Goal: Task Accomplishment & Management: Use online tool/utility

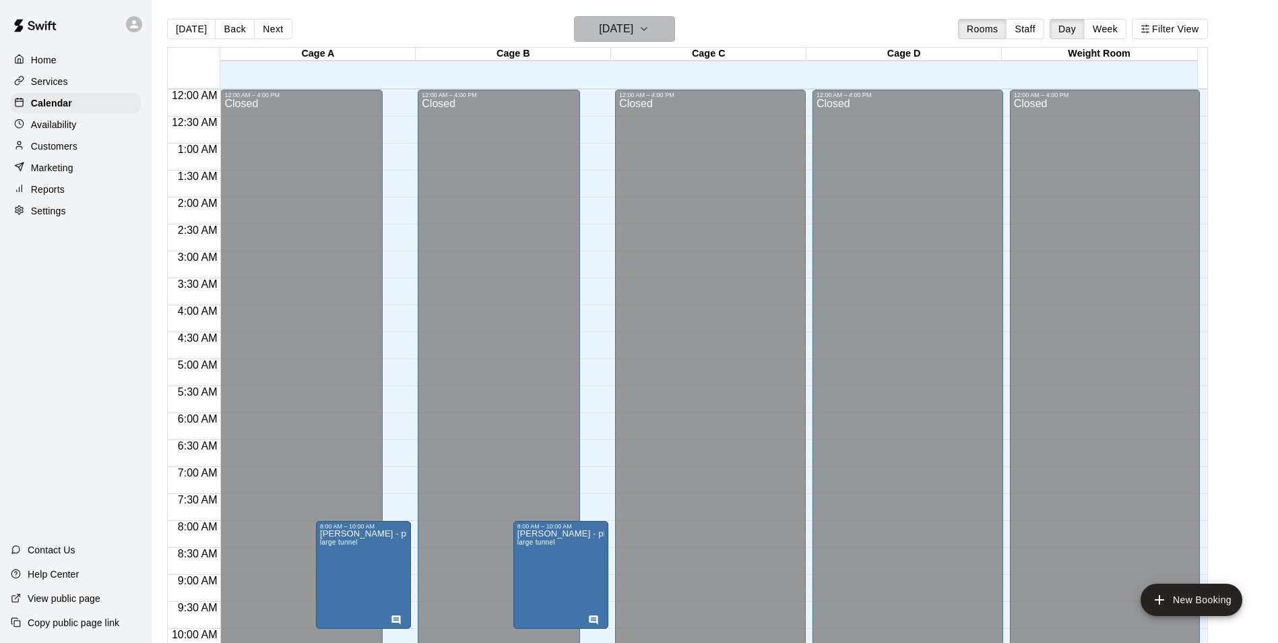
click at [649, 21] on icon "button" at bounding box center [644, 29] width 11 height 16
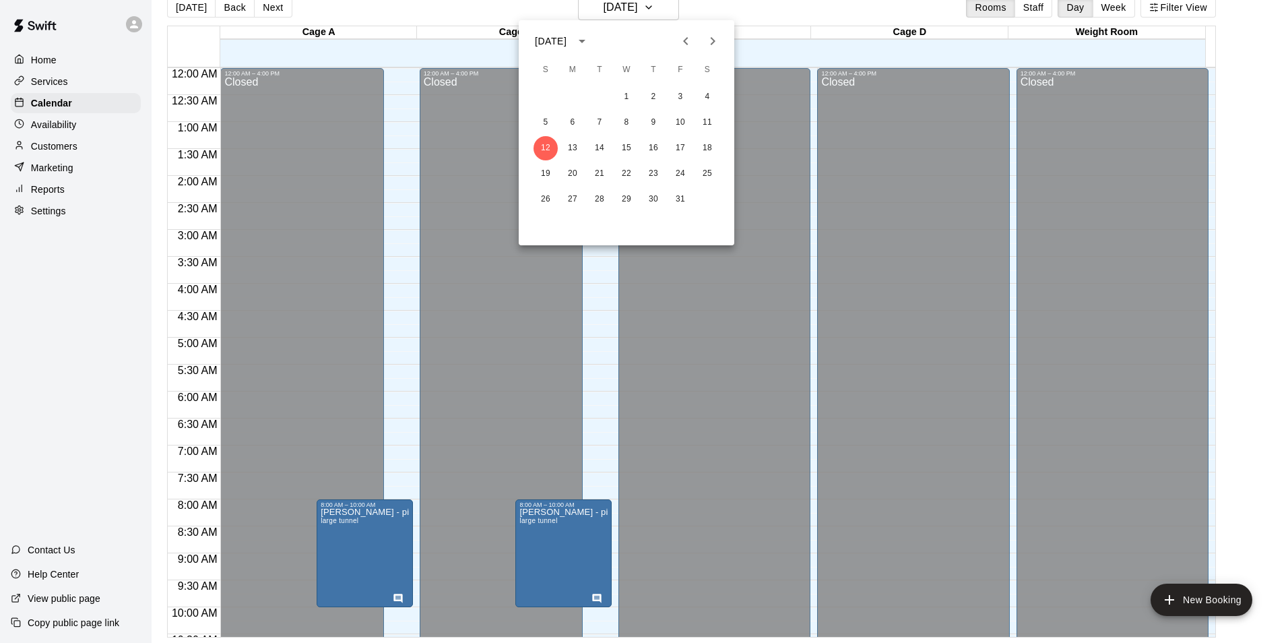
scroll to position [322, 0]
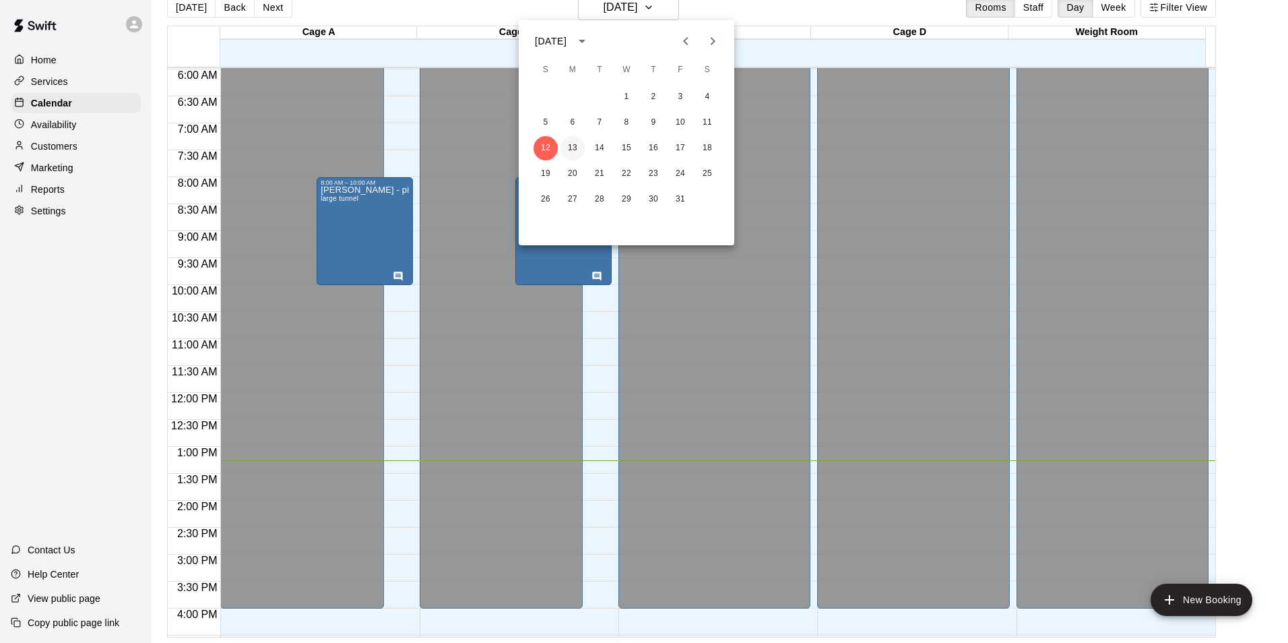
click at [569, 153] on button "13" at bounding box center [572, 148] width 24 height 24
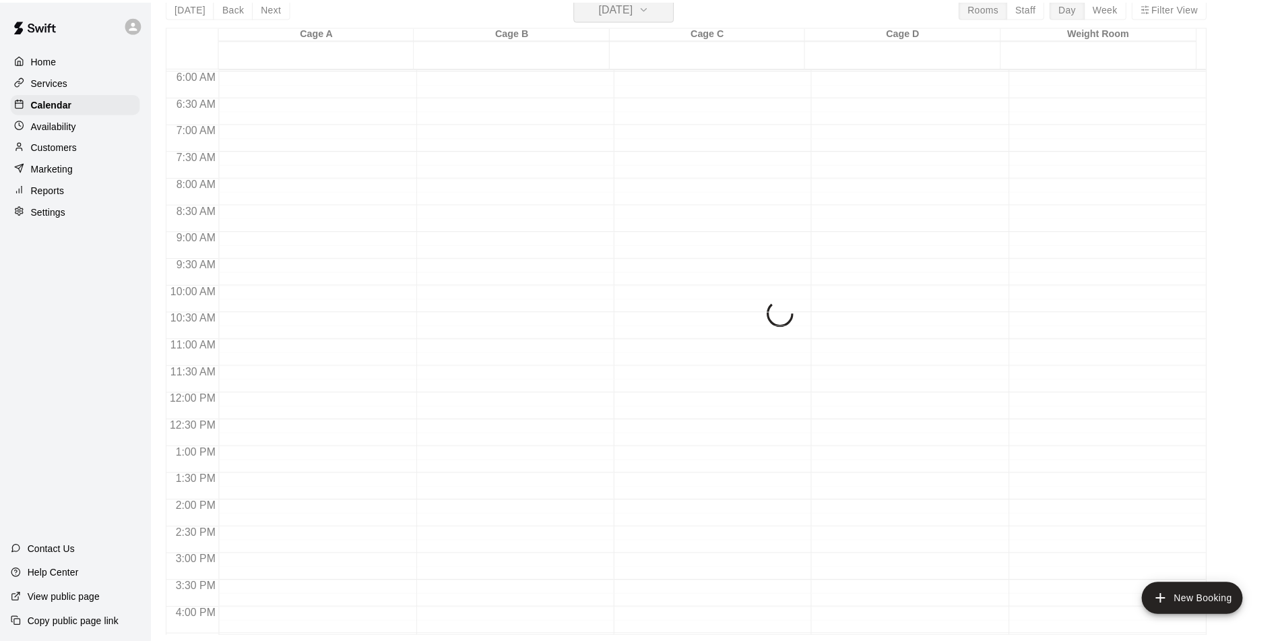
scroll to position [16, 0]
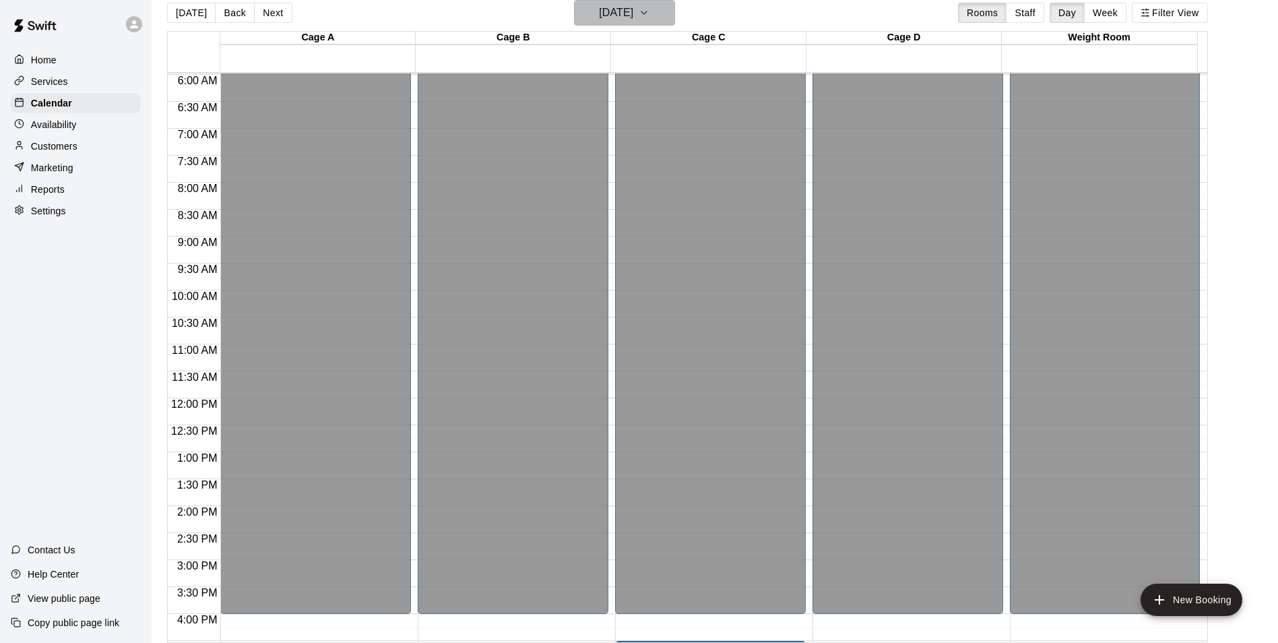
click at [649, 11] on icon "button" at bounding box center [644, 13] width 11 height 16
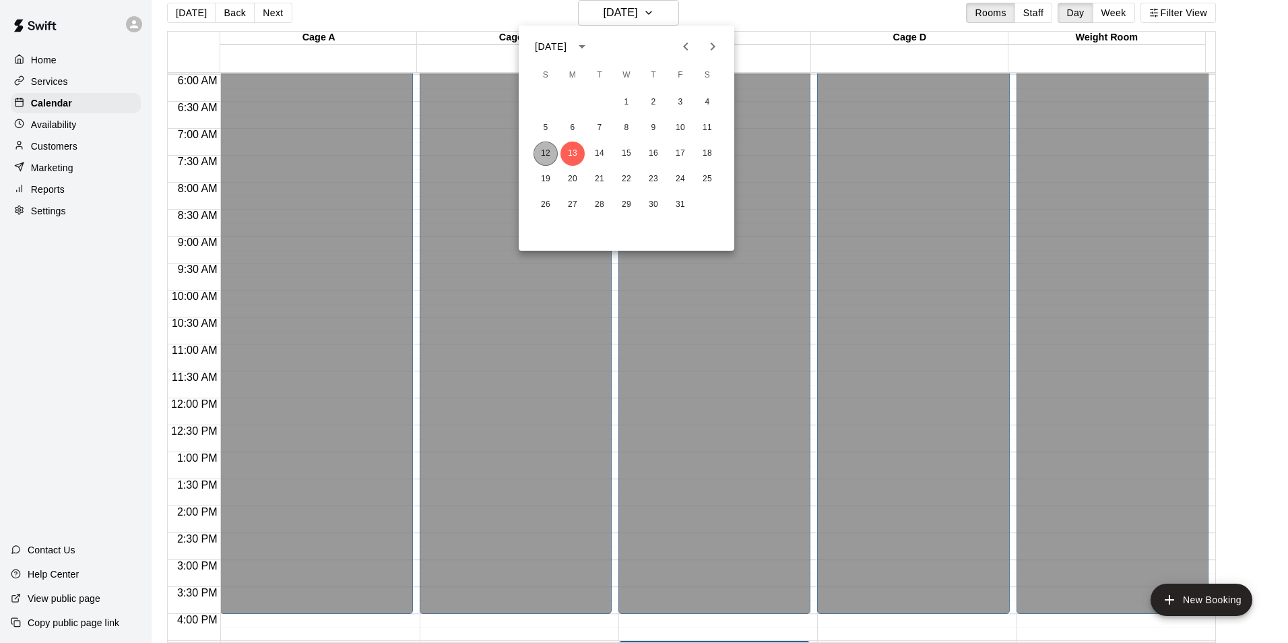
click at [546, 154] on button "12" at bounding box center [546, 153] width 24 height 24
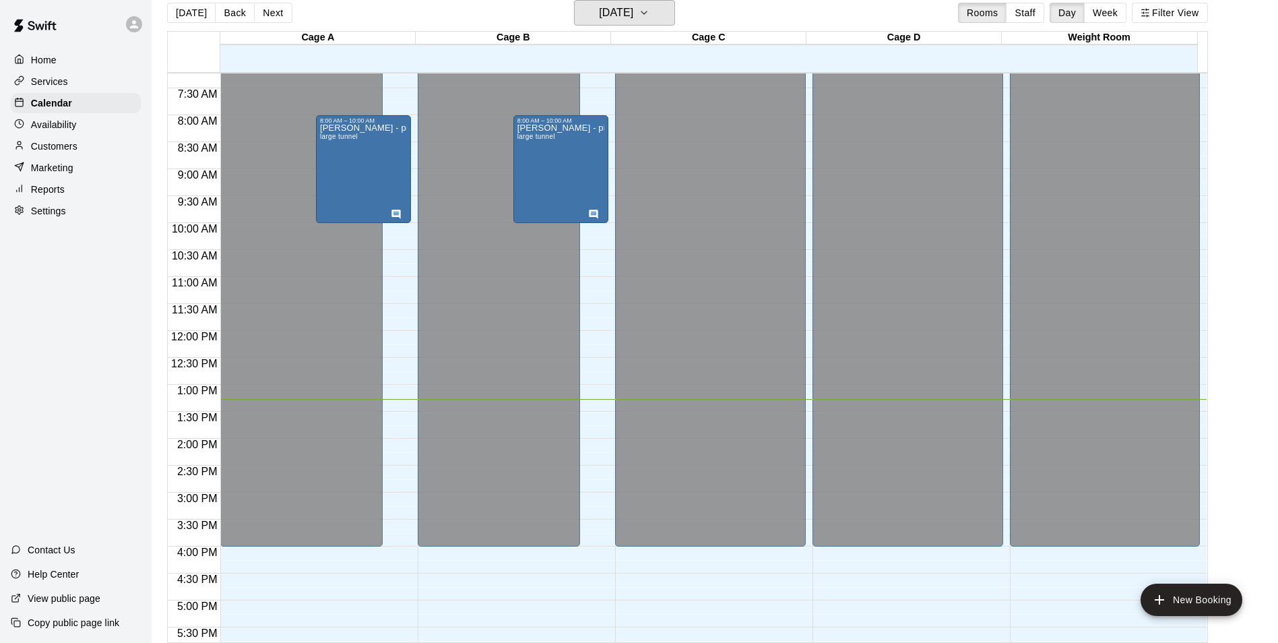
scroll to position [0, 0]
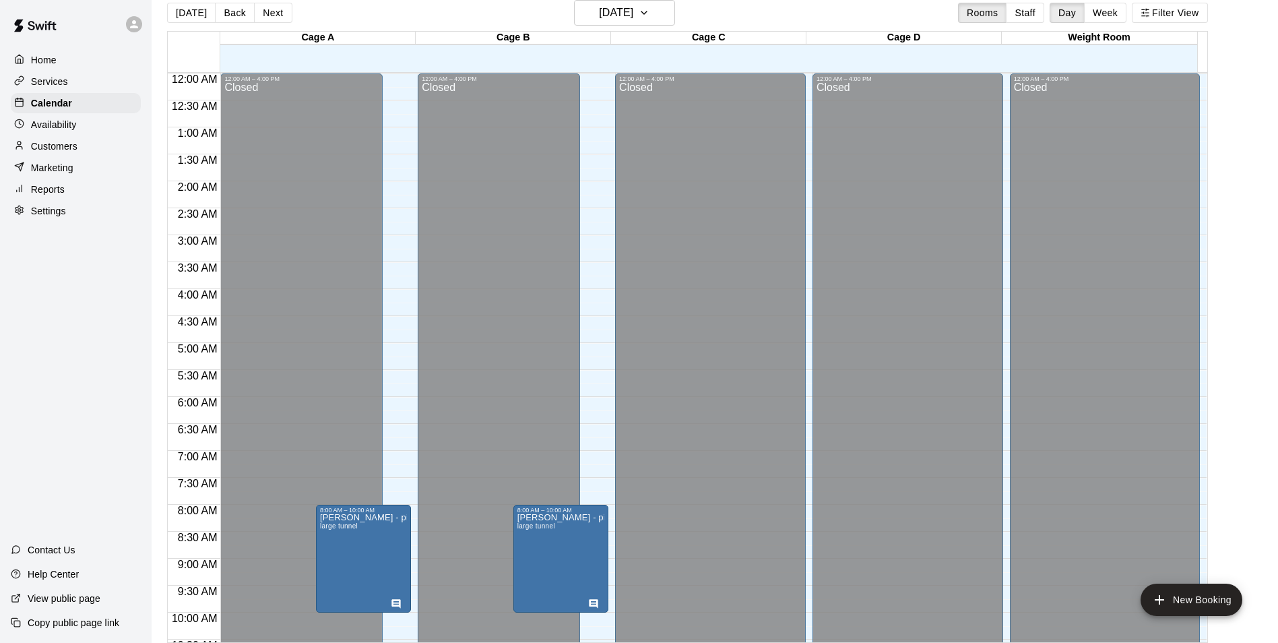
click at [876, 15] on div "[DATE] Back [DATE][DATE] Rooms Staff Day Week Filter View" at bounding box center [687, 15] width 1041 height 31
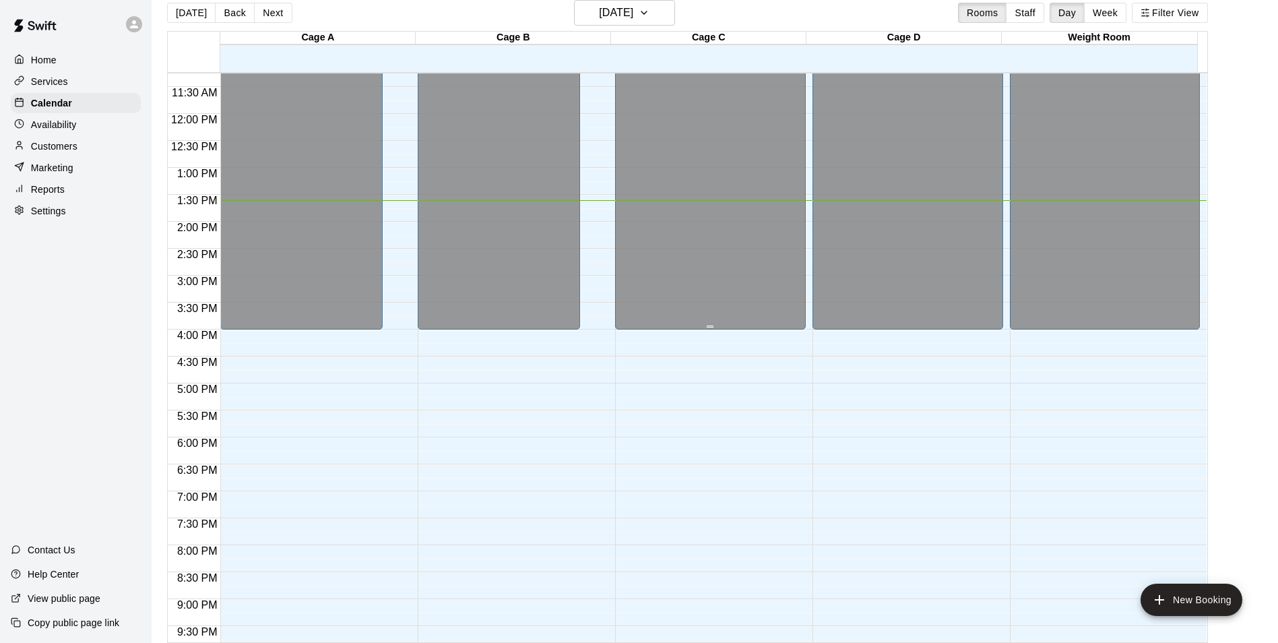
scroll to position [637, 0]
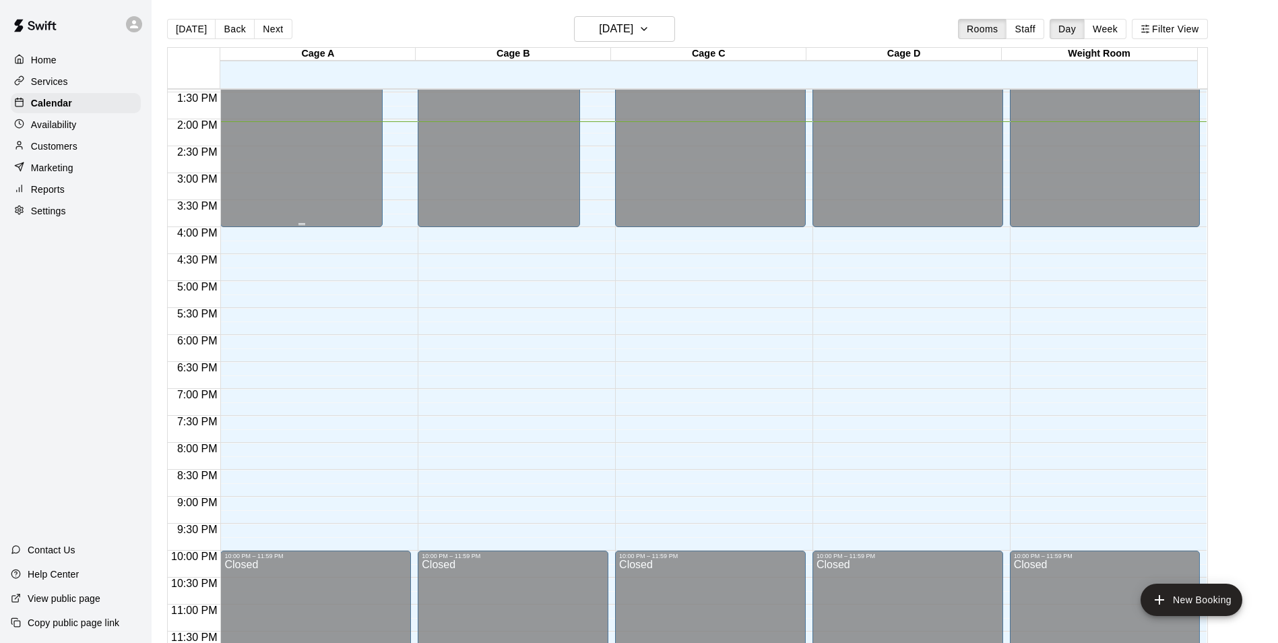
scroll to position [322, 0]
